Goal: Information Seeking & Learning: Learn about a topic

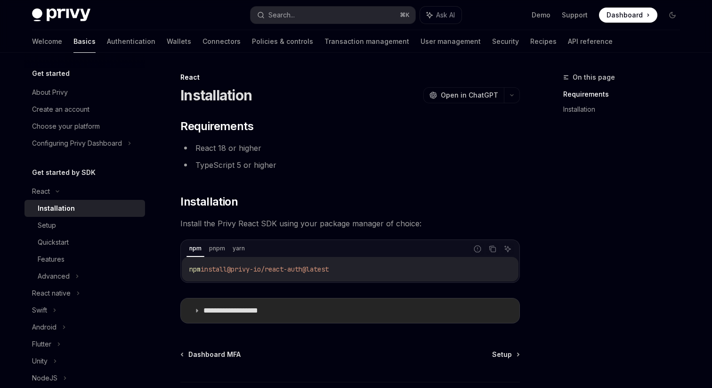
click at [238, 311] on p "**********" at bounding box center [242, 310] width 77 height 9
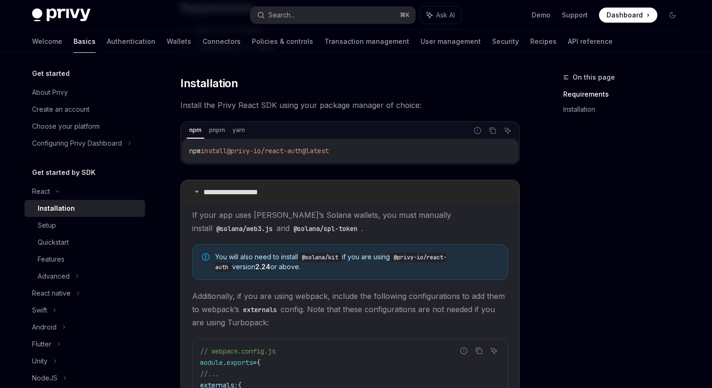
scroll to position [119, 0]
click at [57, 228] on div "Setup" at bounding box center [89, 225] width 102 height 11
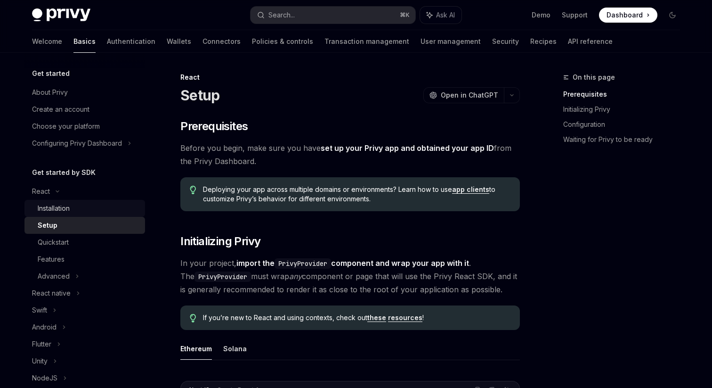
click at [70, 206] on div "Installation" at bounding box center [54, 208] width 32 height 11
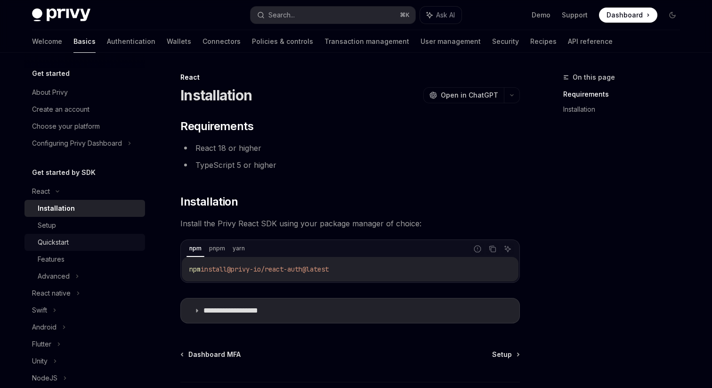
click at [65, 235] on link "Quickstart" at bounding box center [85, 242] width 121 height 17
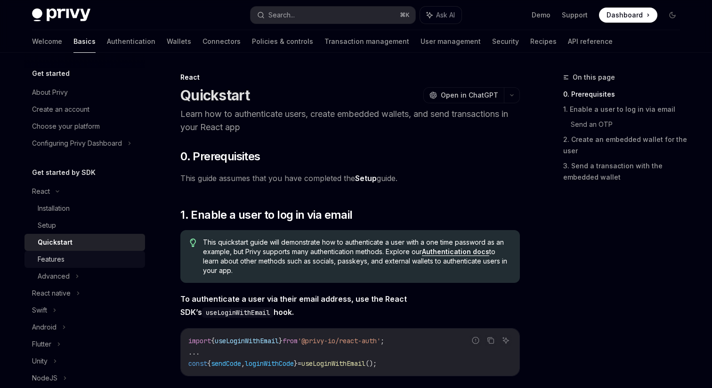
click at [63, 259] on div "Features" at bounding box center [51, 259] width 27 height 11
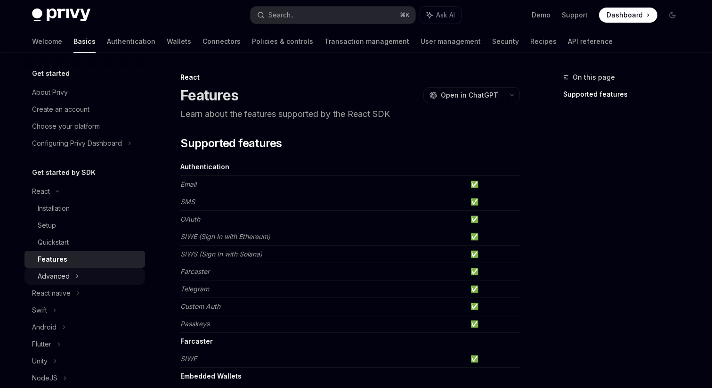
click at [64, 275] on div "Advanced" at bounding box center [54, 275] width 32 height 11
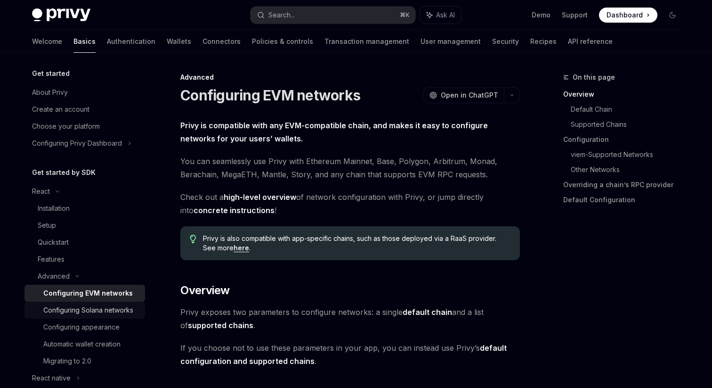
click at [71, 311] on div "Configuring Solana networks" at bounding box center [88, 309] width 90 height 11
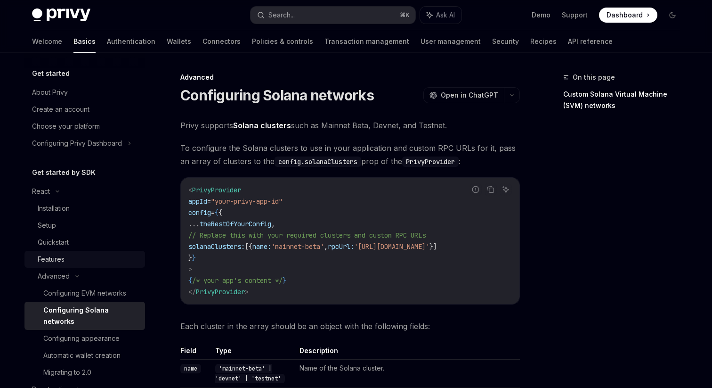
click at [66, 252] on link "Features" at bounding box center [85, 259] width 121 height 17
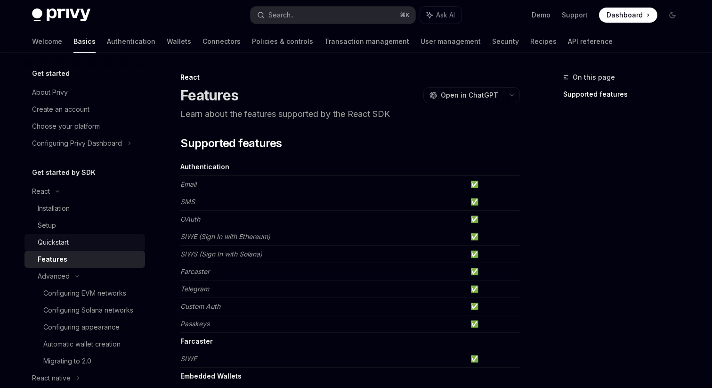
click at [69, 238] on div "Quickstart" at bounding box center [53, 242] width 31 height 11
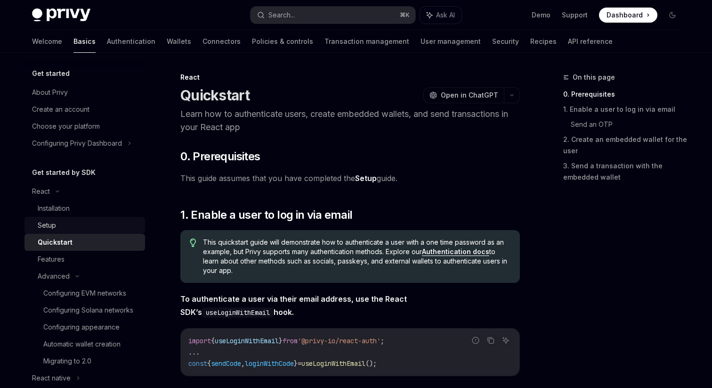
click at [73, 223] on div "Setup" at bounding box center [89, 225] width 102 height 11
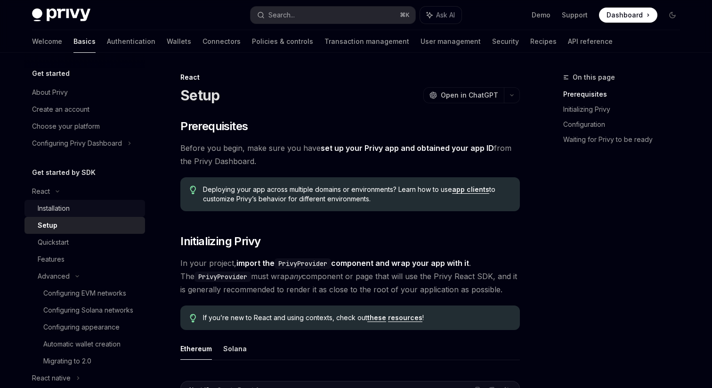
click at [76, 211] on div "Installation" at bounding box center [89, 208] width 102 height 11
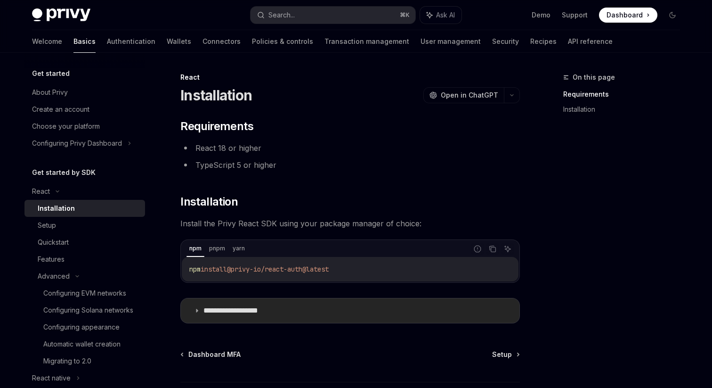
click at [215, 315] on p "**********" at bounding box center [242, 310] width 77 height 9
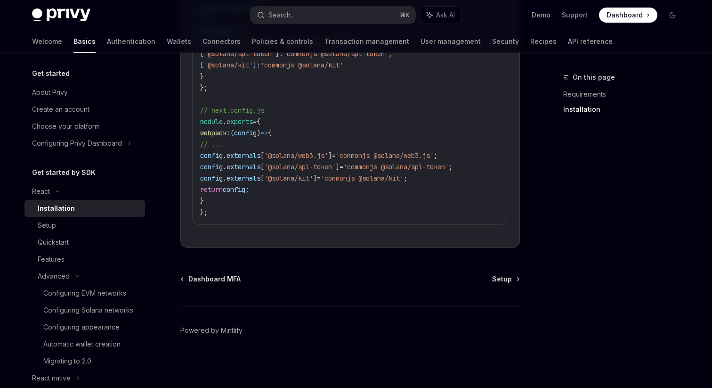
scroll to position [474, 0]
click at [102, 311] on div "Configuring Solana networks" at bounding box center [88, 309] width 90 height 11
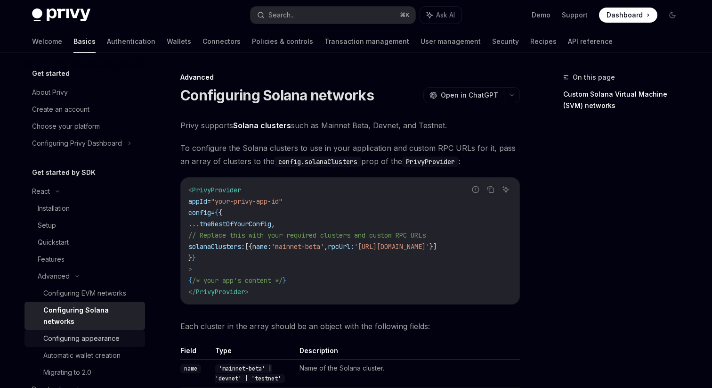
click at [102, 333] on div "Configuring appearance" at bounding box center [81, 338] width 76 height 11
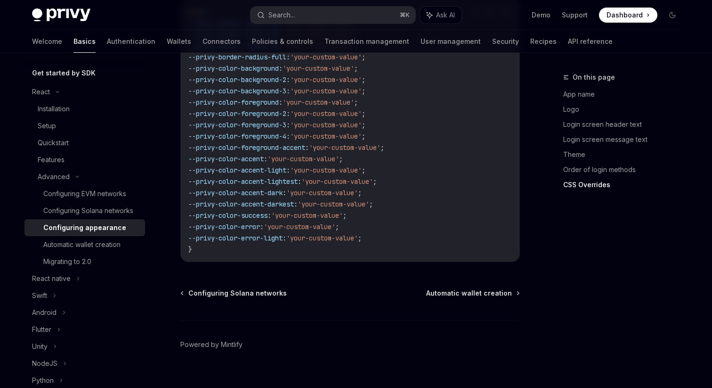
scroll to position [101, 0]
click at [70, 279] on div "React native" at bounding box center [51, 276] width 39 height 11
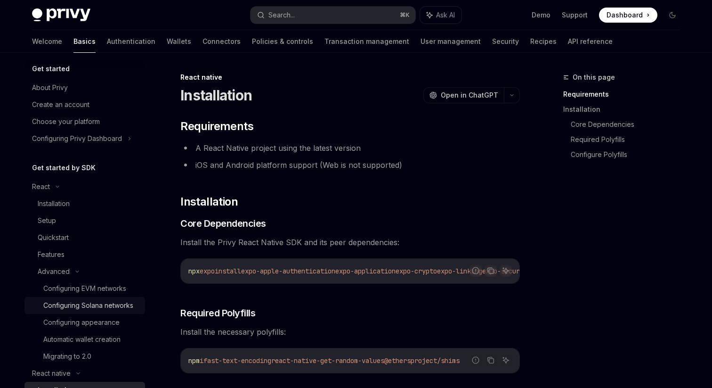
scroll to position [3, 0]
click at [83, 208] on div "Installation" at bounding box center [89, 205] width 102 height 11
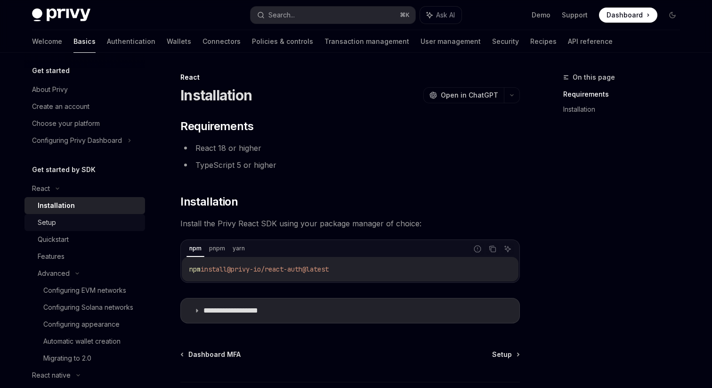
click at [75, 229] on link "Setup" at bounding box center [85, 222] width 121 height 17
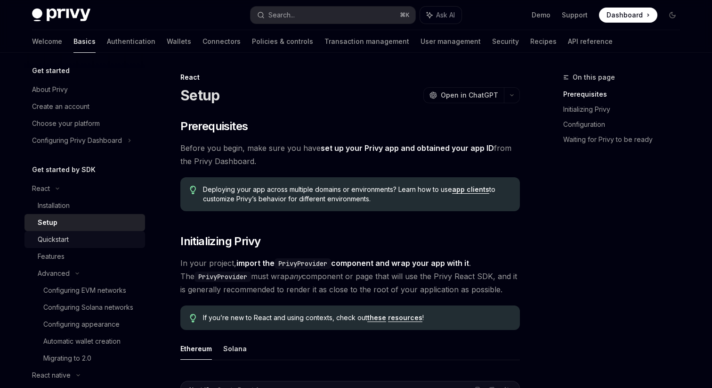
click at [69, 244] on div "Quickstart" at bounding box center [53, 239] width 31 height 11
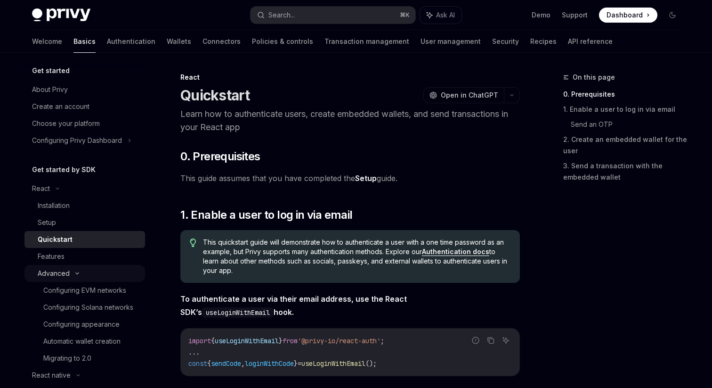
click at [64, 268] on div "Advanced" at bounding box center [54, 273] width 32 height 11
click at [69, 268] on div "Advanced" at bounding box center [54, 273] width 32 height 11
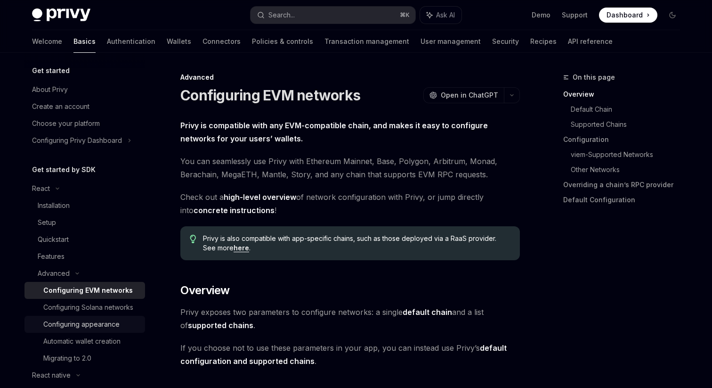
click at [77, 319] on div "Configuring appearance" at bounding box center [81, 324] width 76 height 11
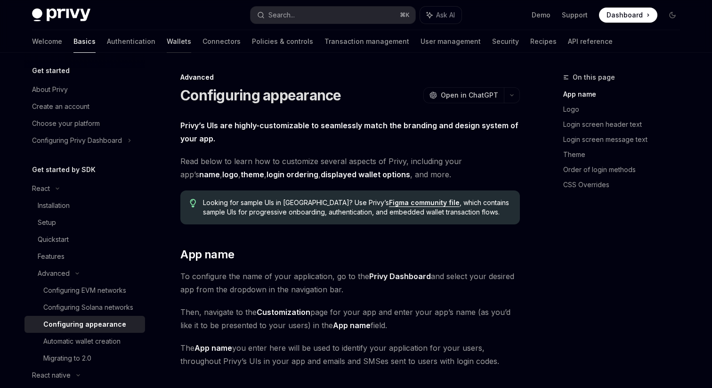
click at [167, 45] on link "Wallets" at bounding box center [179, 41] width 25 height 23
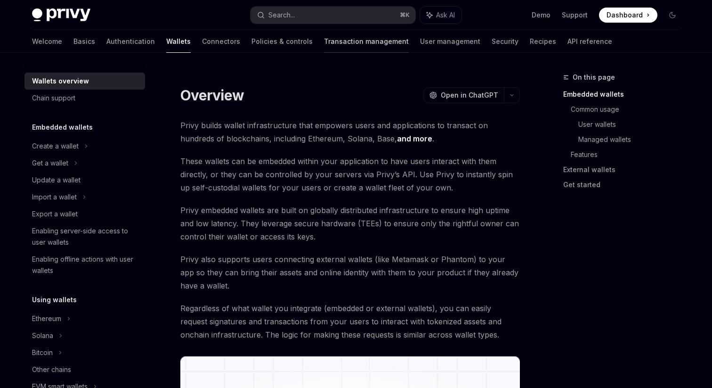
click at [324, 48] on link "Transaction management" at bounding box center [366, 41] width 85 height 23
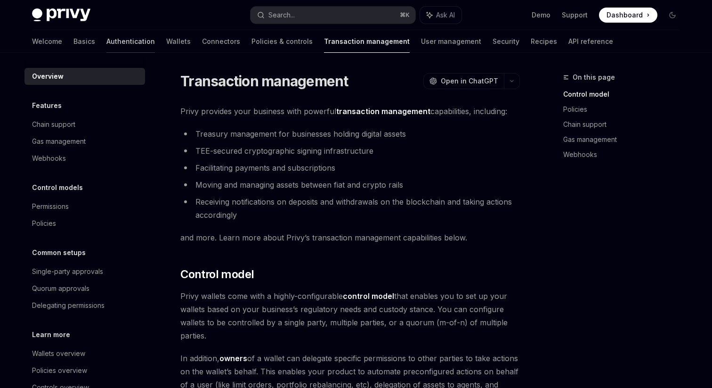
click at [106, 35] on link "Authentication" at bounding box center [130, 41] width 49 height 23
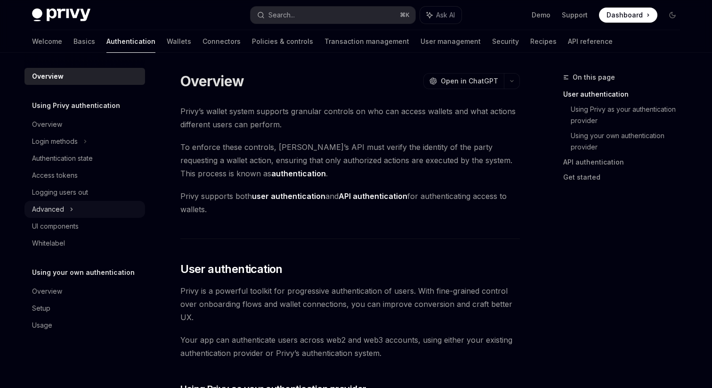
click at [57, 214] on div "Advanced" at bounding box center [48, 209] width 32 height 11
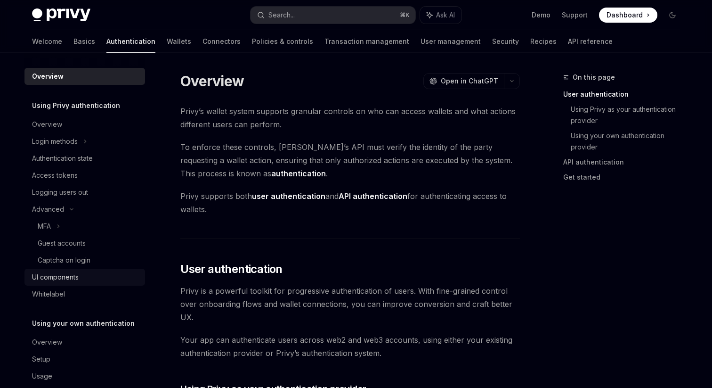
click at [70, 281] on div "UI components" at bounding box center [55, 276] width 47 height 11
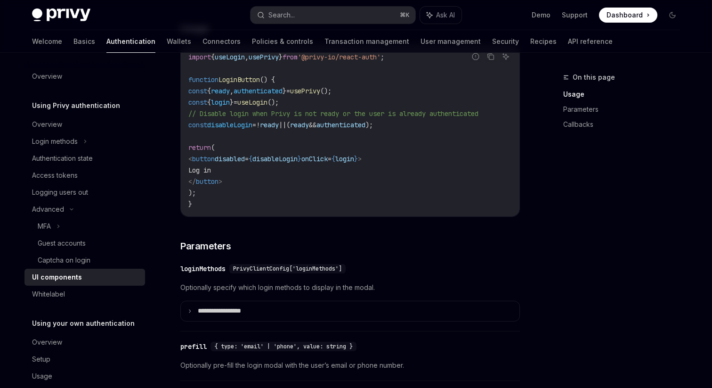
scroll to position [669, 0]
click at [74, 291] on div "Whitelabel" at bounding box center [85, 293] width 107 height 11
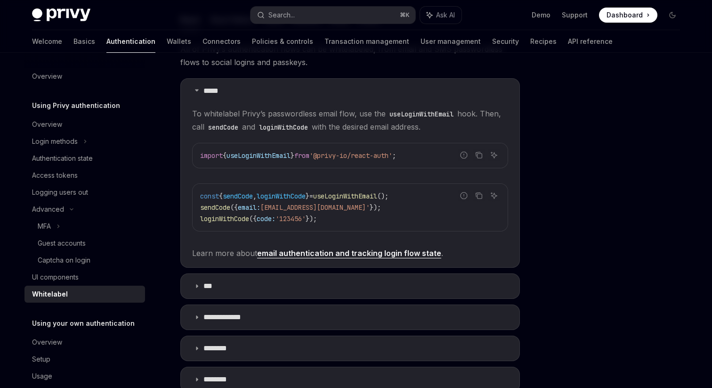
scroll to position [174, 0]
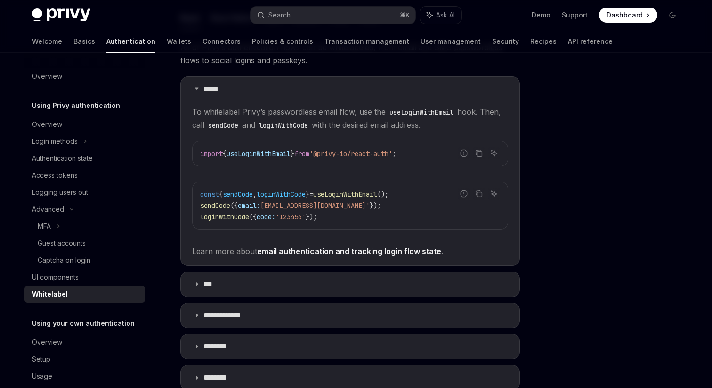
click at [288, 286] on summary "***" at bounding box center [350, 284] width 339 height 25
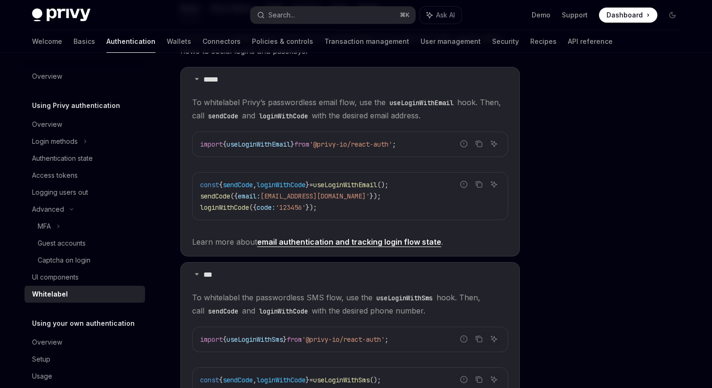
scroll to position [186, 0]
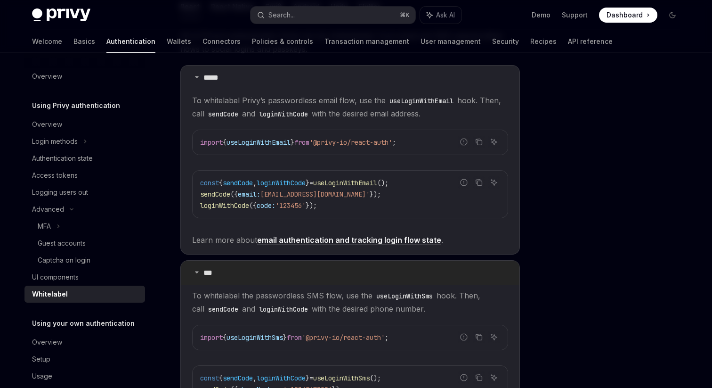
click at [287, 279] on summary "***" at bounding box center [350, 273] width 339 height 25
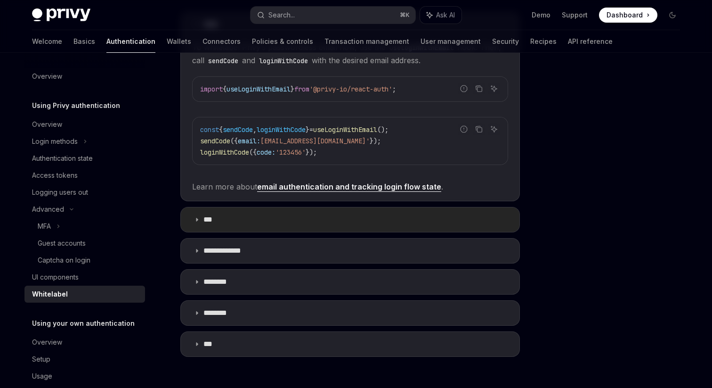
scroll to position [240, 0]
click at [106, 276] on div "UI components" at bounding box center [85, 276] width 107 height 11
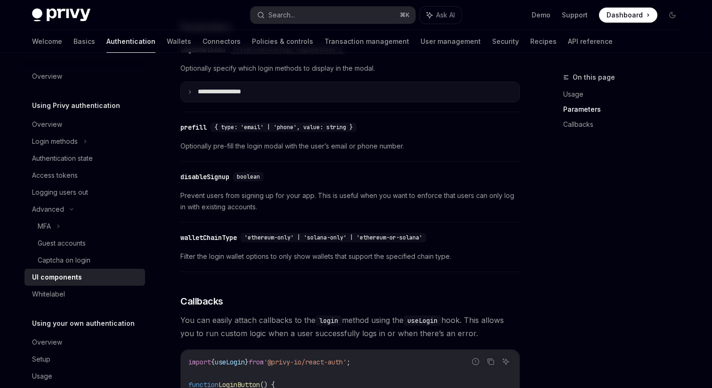
scroll to position [889, 0]
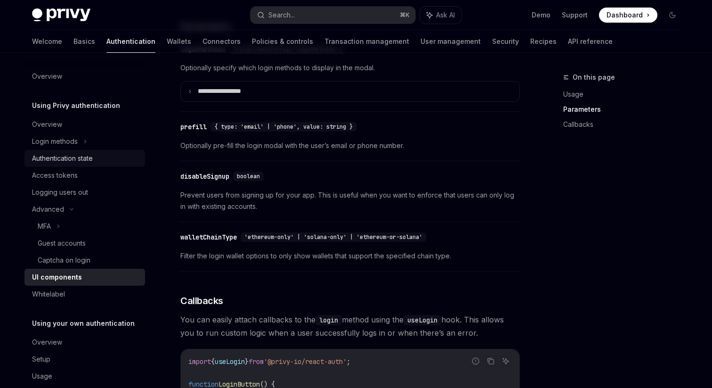
click at [77, 160] on div "Authentication state" at bounding box center [62, 158] width 61 height 11
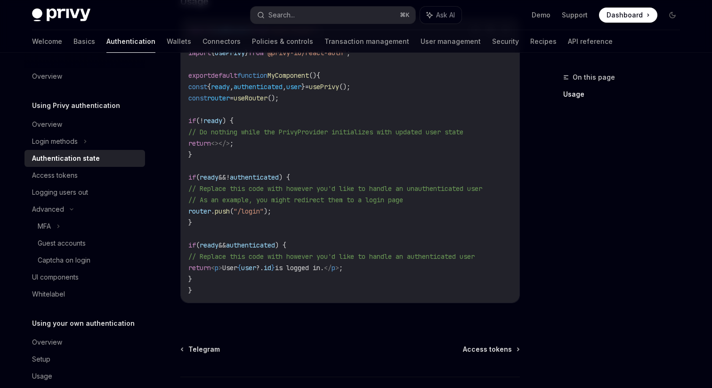
scroll to position [340, 0]
click at [68, 136] on div "Login methods" at bounding box center [55, 141] width 46 height 11
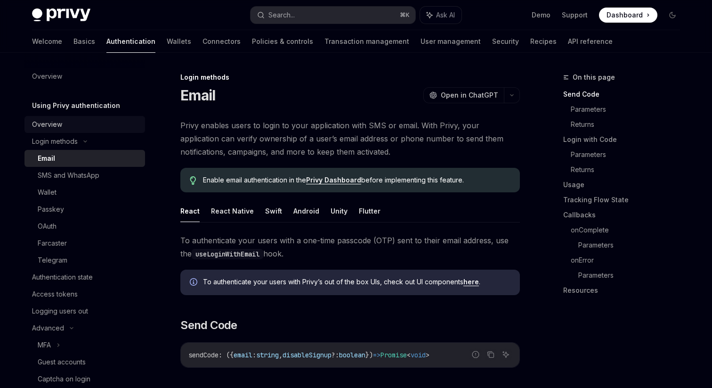
click at [69, 127] on div "Overview" at bounding box center [85, 124] width 107 height 11
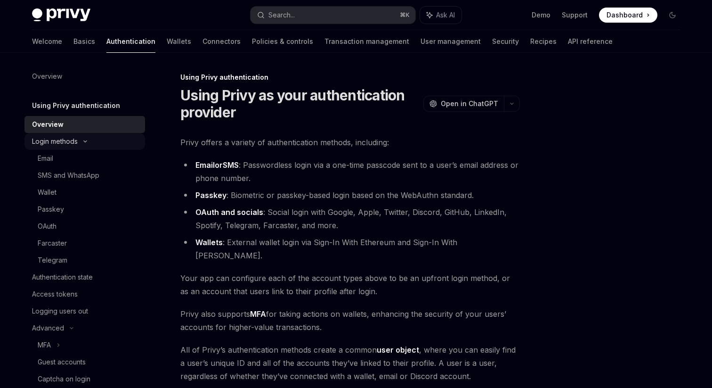
click at [65, 143] on div "Login methods" at bounding box center [55, 141] width 46 height 11
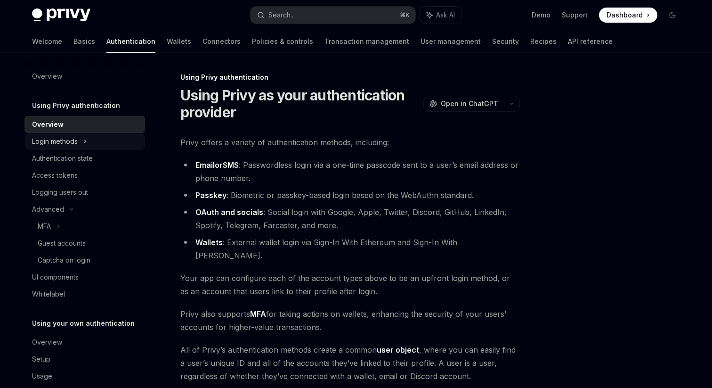
click at [57, 145] on div "Login methods" at bounding box center [55, 141] width 46 height 11
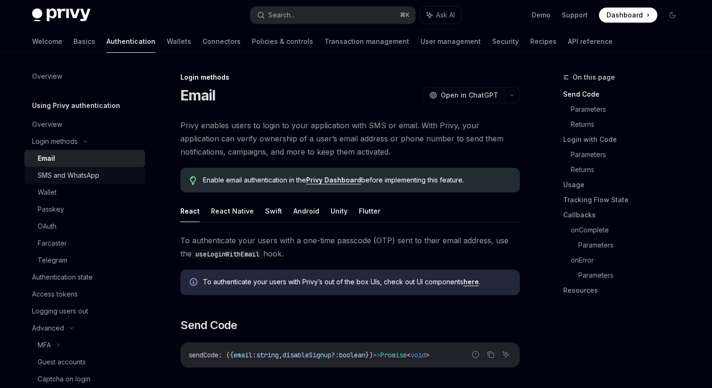
click at [49, 173] on div "SMS and WhatsApp" at bounding box center [69, 175] width 62 height 11
type textarea "*"
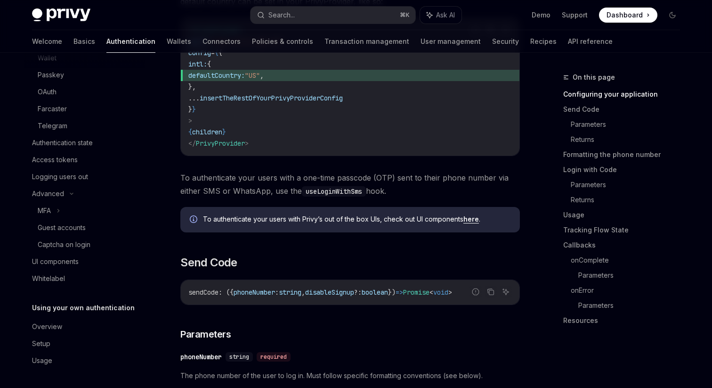
scroll to position [260, 0]
